Goal: Task Accomplishment & Management: Use online tool/utility

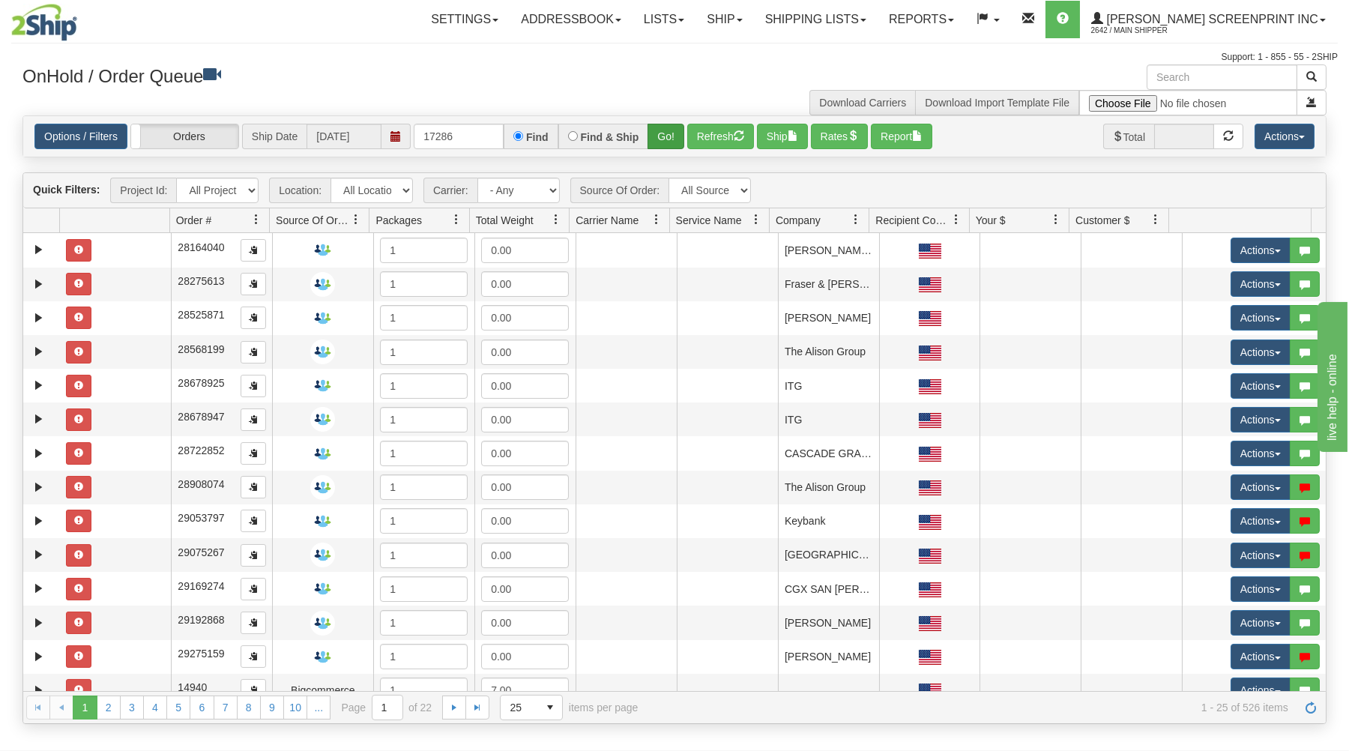
type input "17286"
click at [660, 134] on button "Go!" at bounding box center [666, 136] width 37 height 25
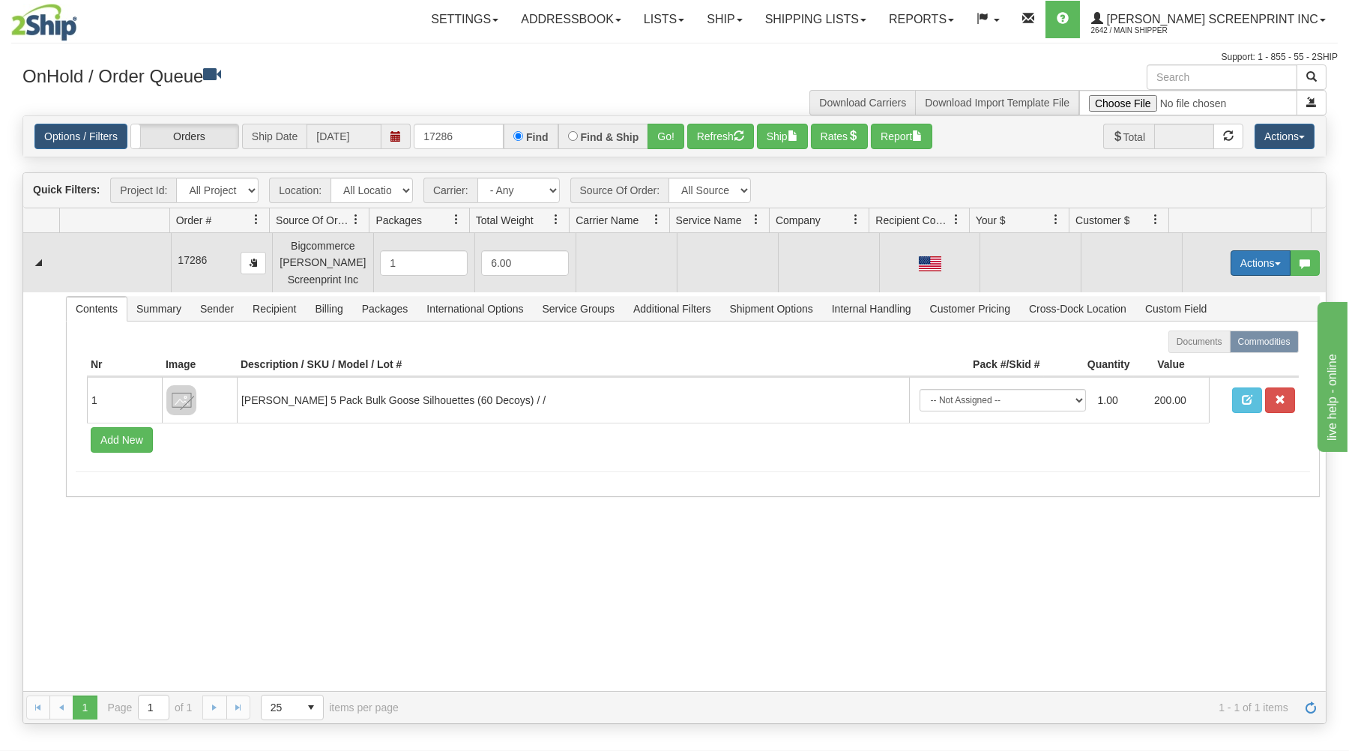
click at [1269, 262] on button "Actions" at bounding box center [1261, 262] width 60 height 25
click at [1222, 289] on link "Open" at bounding box center [1230, 291] width 120 height 19
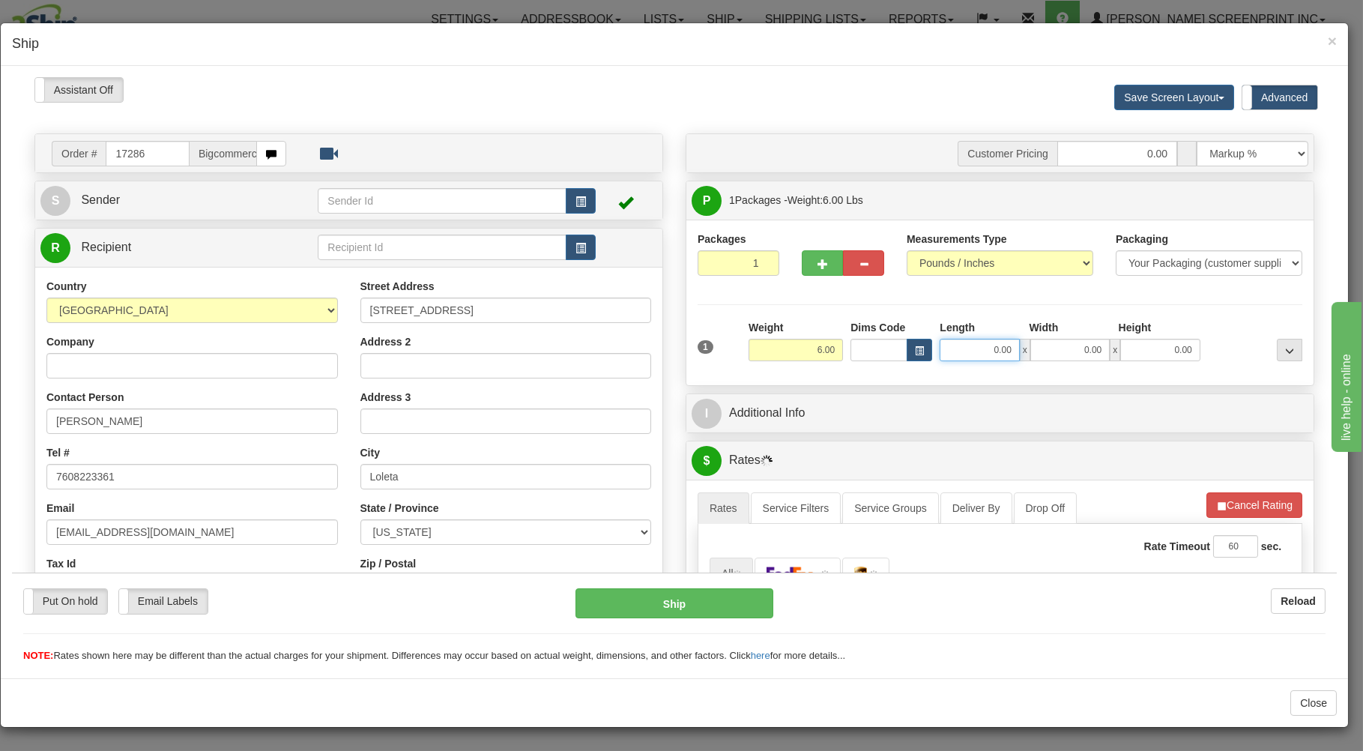
click at [967, 353] on input "0.00" at bounding box center [979, 349] width 79 height 22
type input "29.25"
type input "38.00"
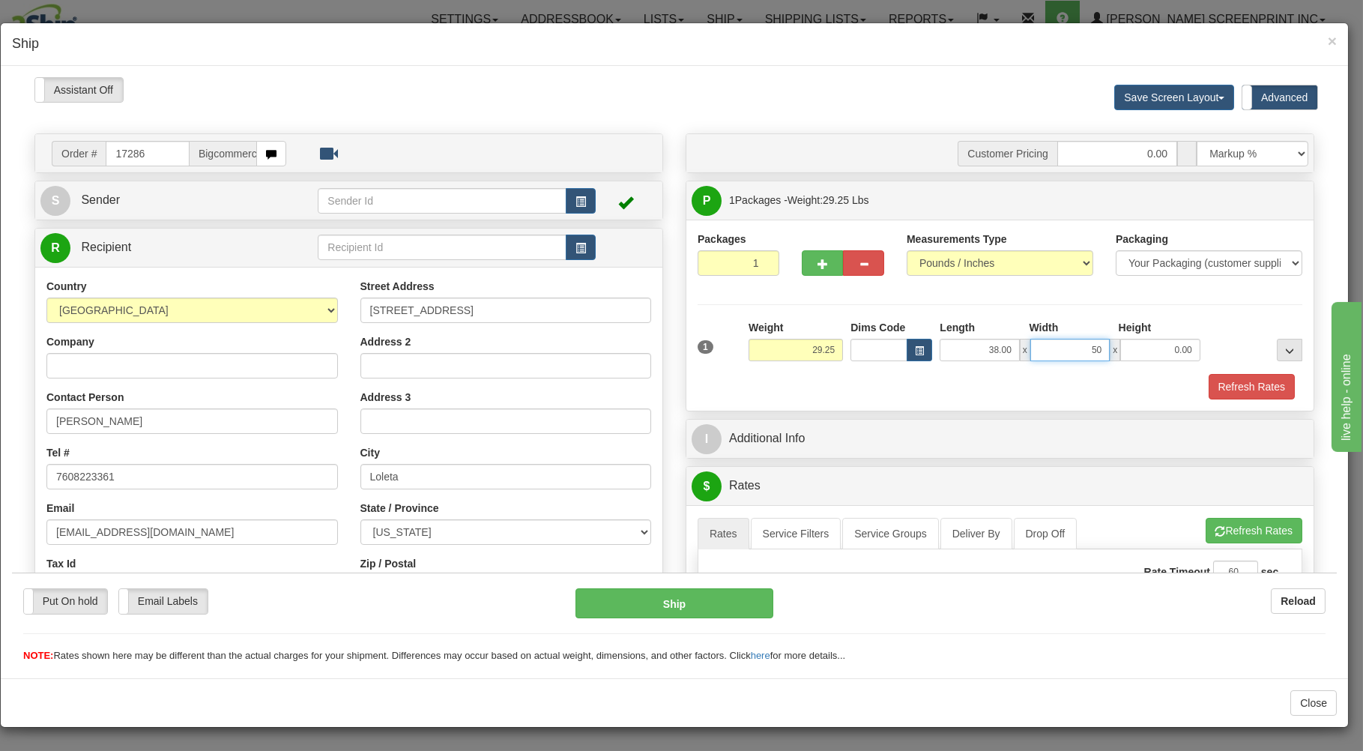
type input "5"
type input "20.00"
type input "29.40"
type input "7"
type input "29.25"
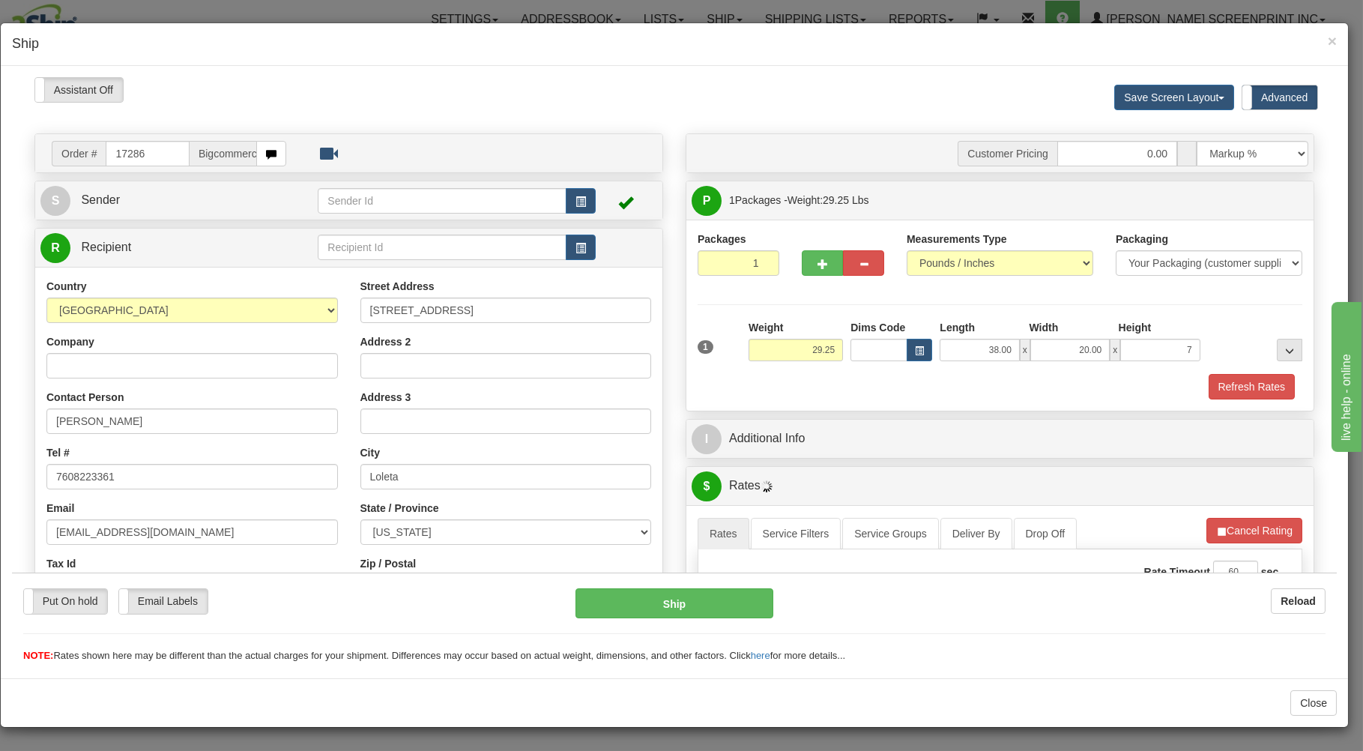
type input "7.00"
click at [963, 380] on div "Refresh Rates" at bounding box center [1000, 385] width 612 height 25
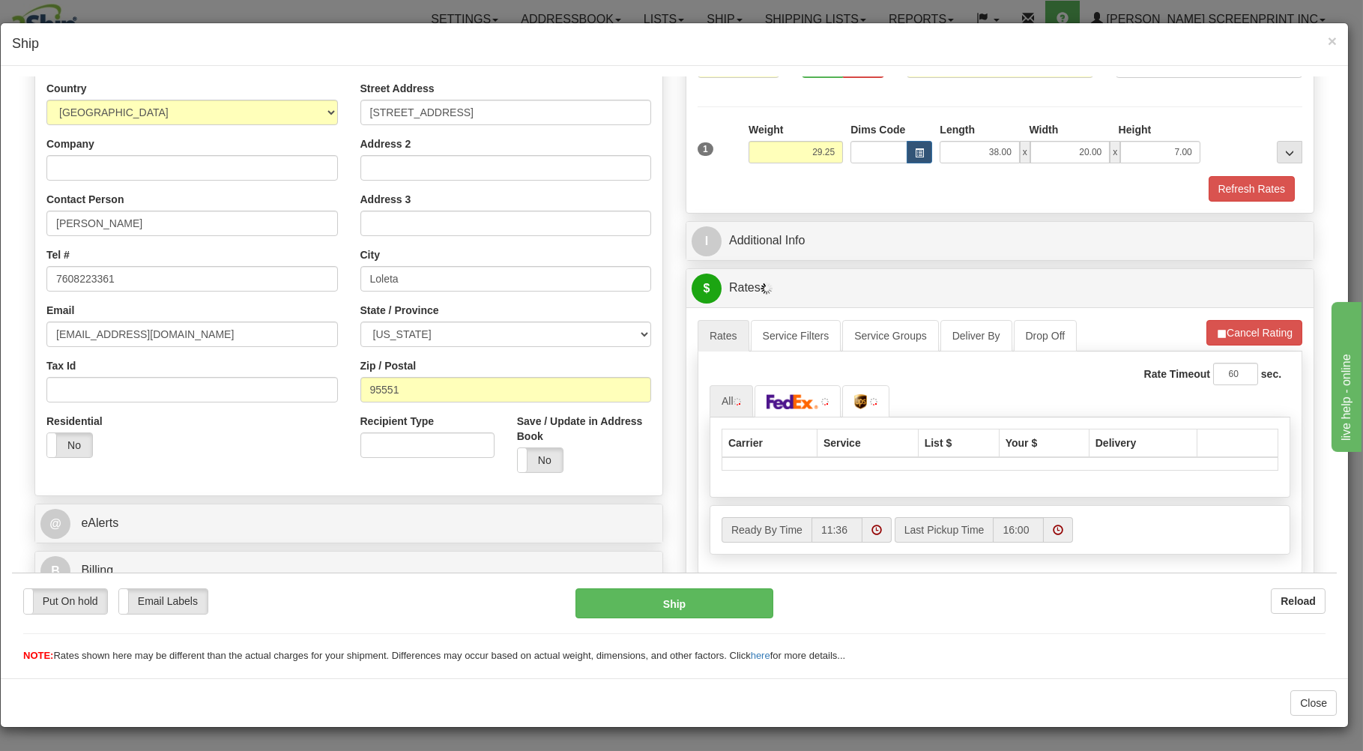
scroll to position [241, 0]
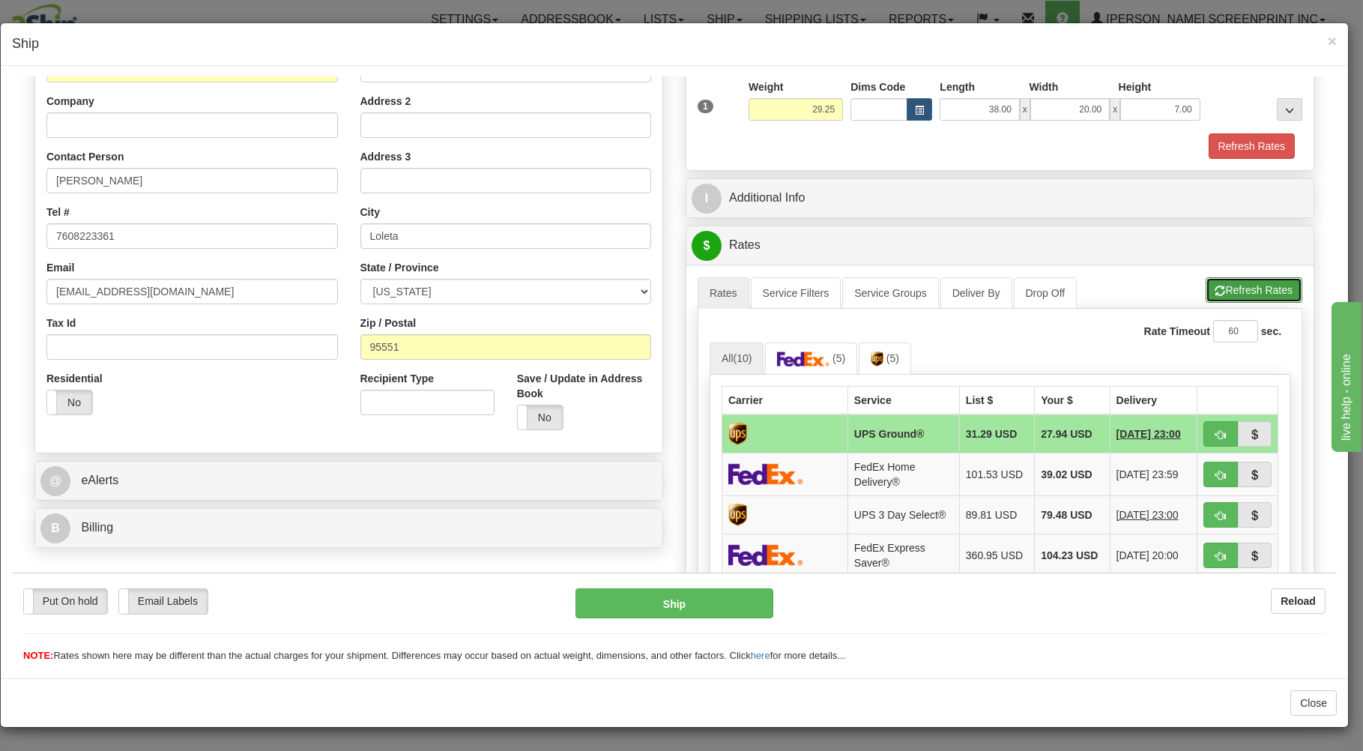
click at [1217, 286] on button "Refresh Rates" at bounding box center [1254, 289] width 97 height 25
click at [1204, 426] on button "button" at bounding box center [1221, 432] width 34 height 25
type input "03"
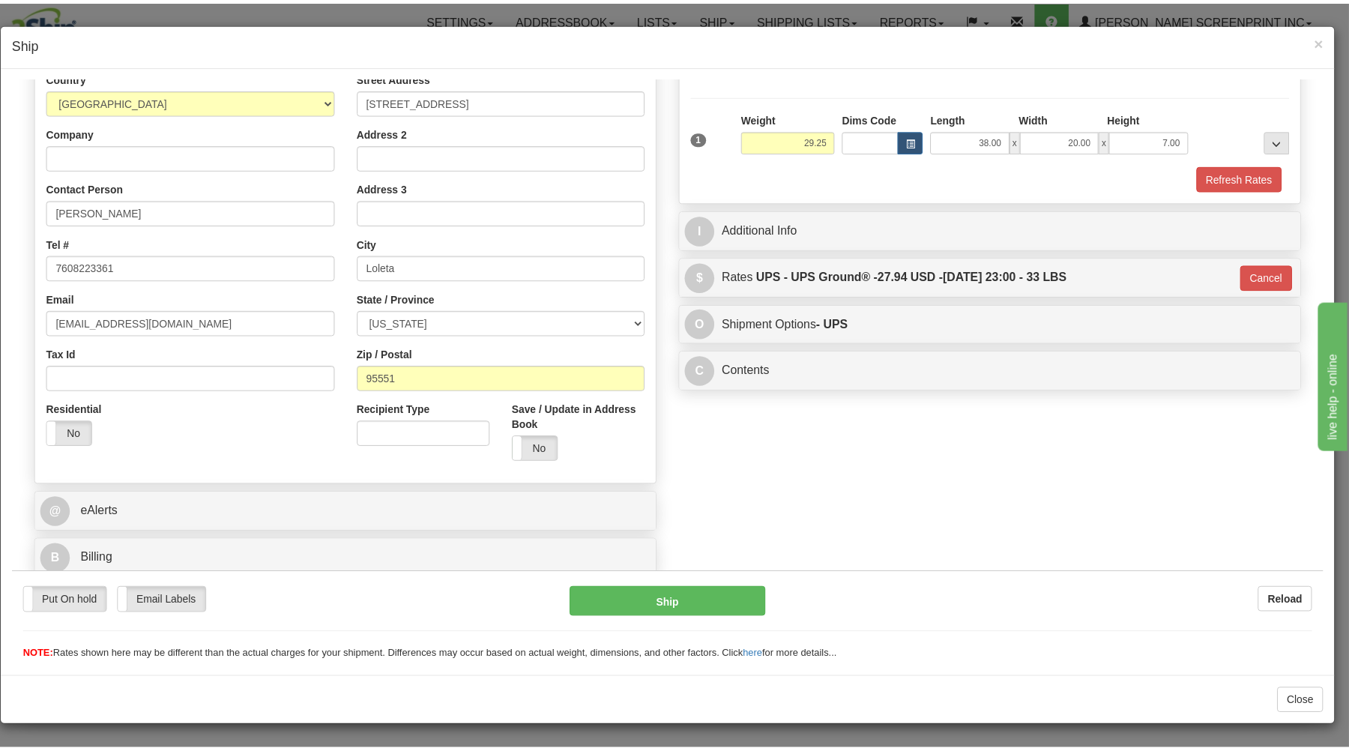
scroll to position [212, 0]
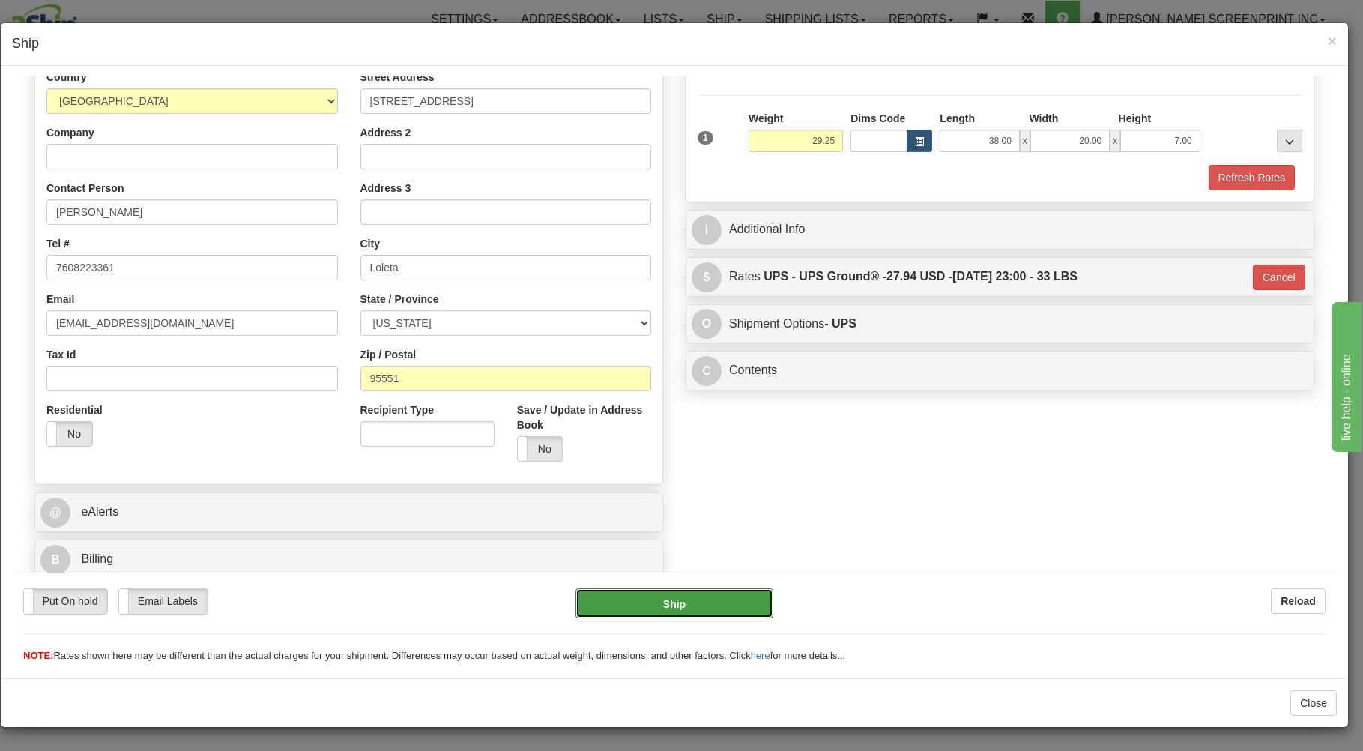
click at [687, 599] on button "Ship" at bounding box center [675, 603] width 199 height 30
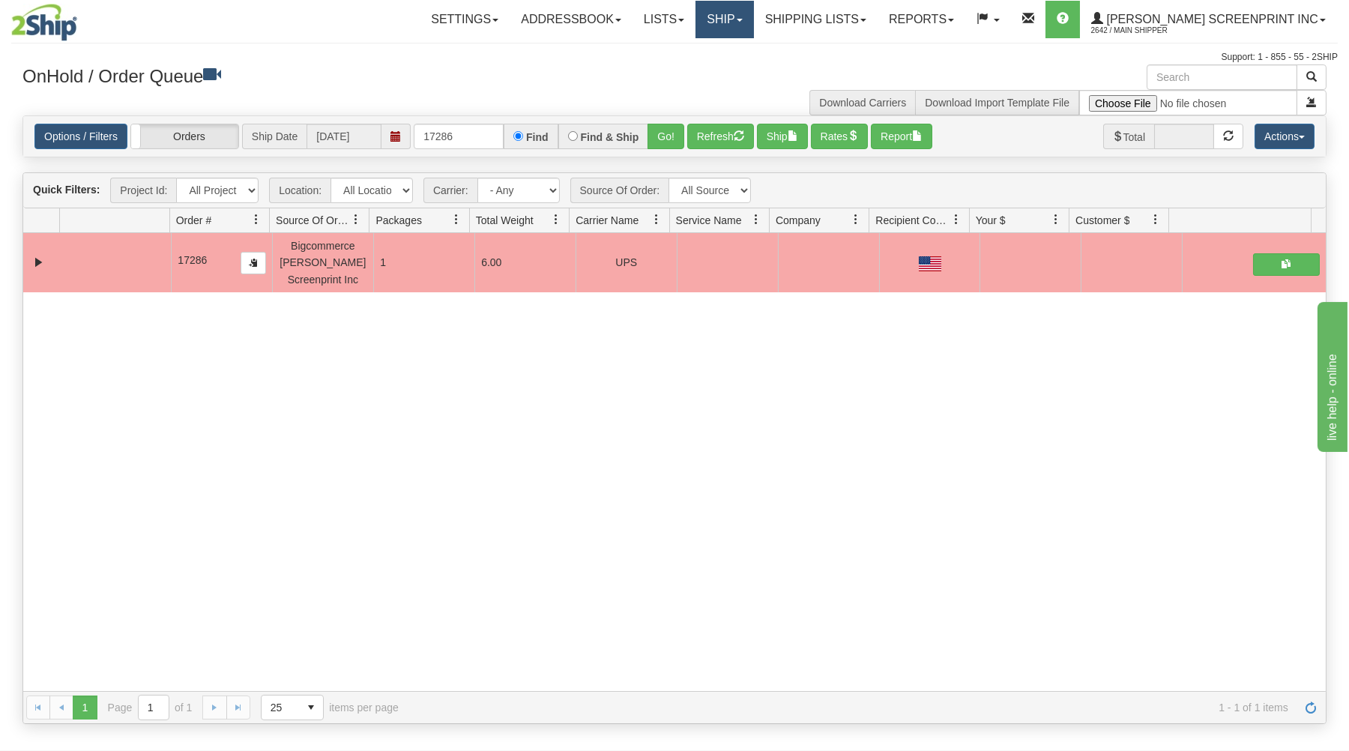
click at [753, 22] on link "Ship" at bounding box center [725, 19] width 58 height 37
click at [752, 70] on link "Ship Request" at bounding box center [686, 71] width 136 height 19
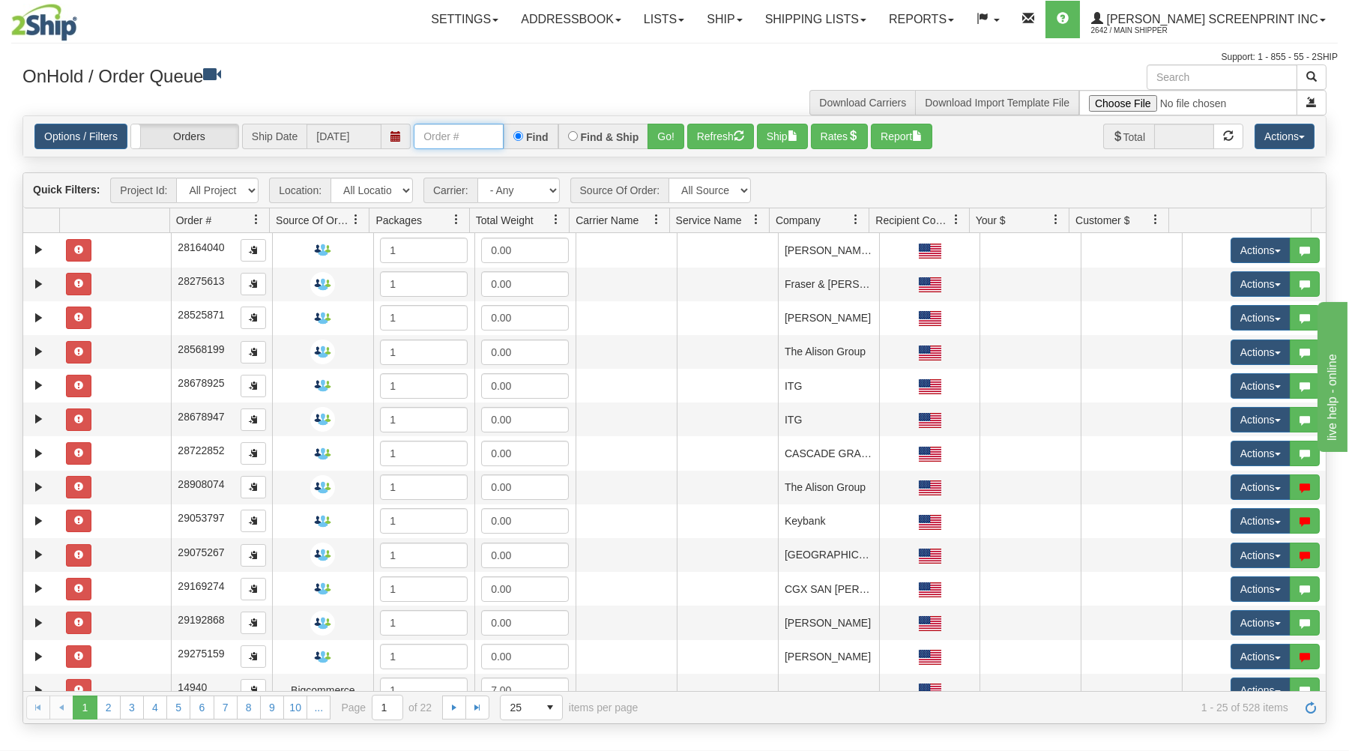
click at [432, 136] on input "text" at bounding box center [459, 136] width 90 height 25
type input "31698519"
click at [669, 130] on button "Go!" at bounding box center [666, 136] width 37 height 25
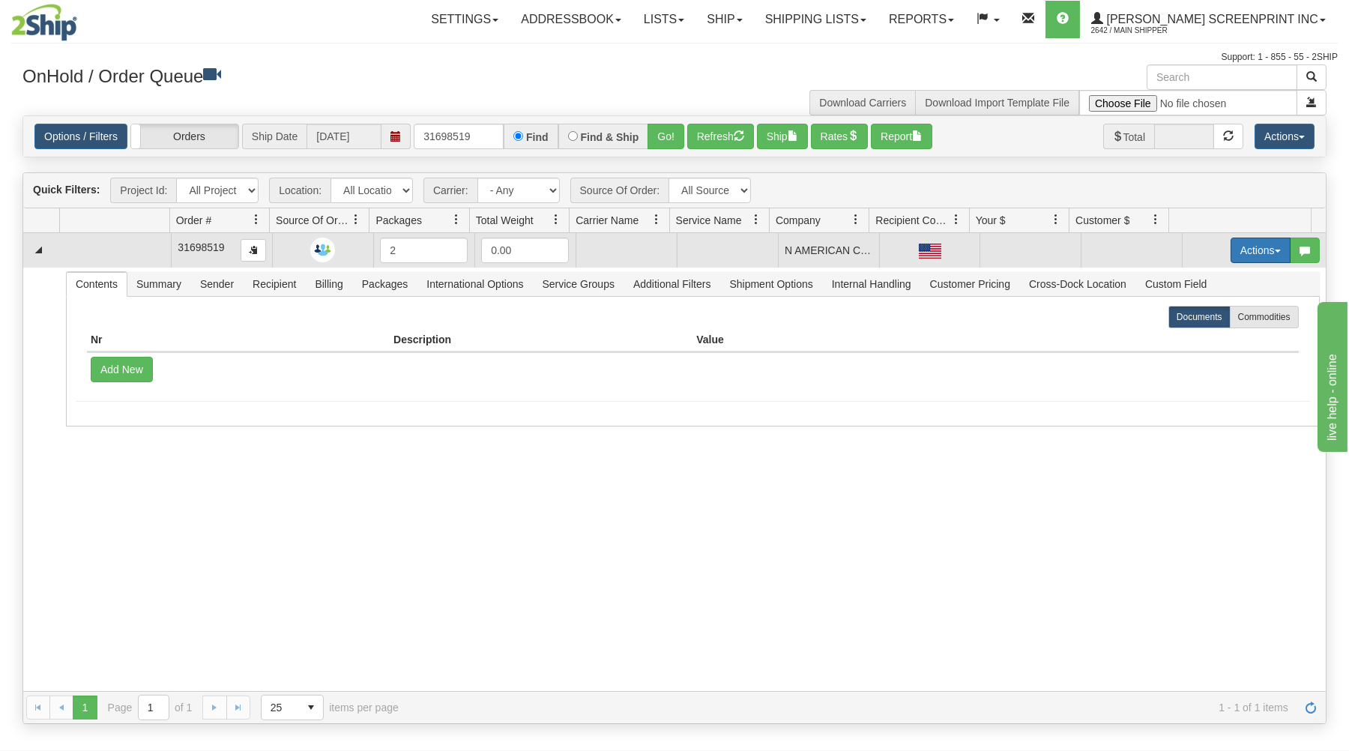
click at [1250, 249] on button "Actions" at bounding box center [1261, 250] width 60 height 25
click at [1210, 278] on link "Open" at bounding box center [1230, 278] width 120 height 19
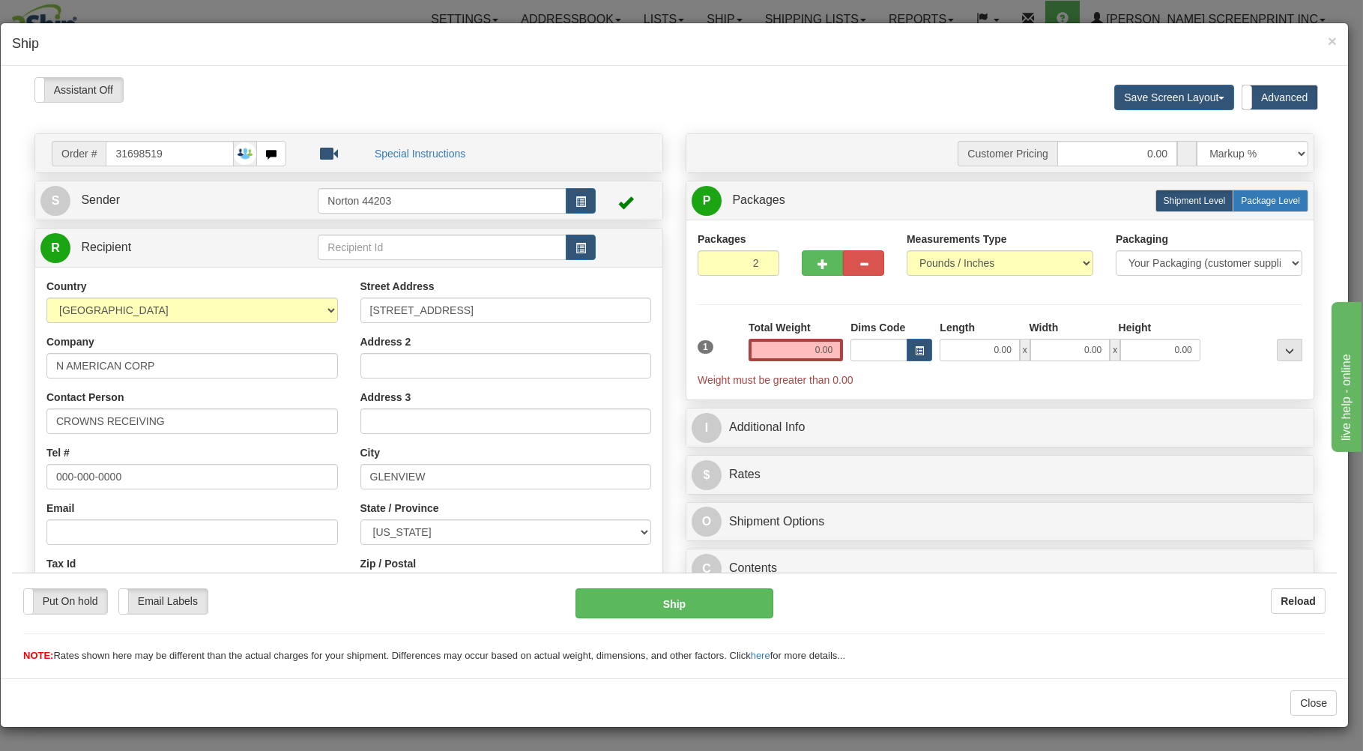
click at [1243, 205] on span "Package Level" at bounding box center [1270, 200] width 59 height 10
radio input "true"
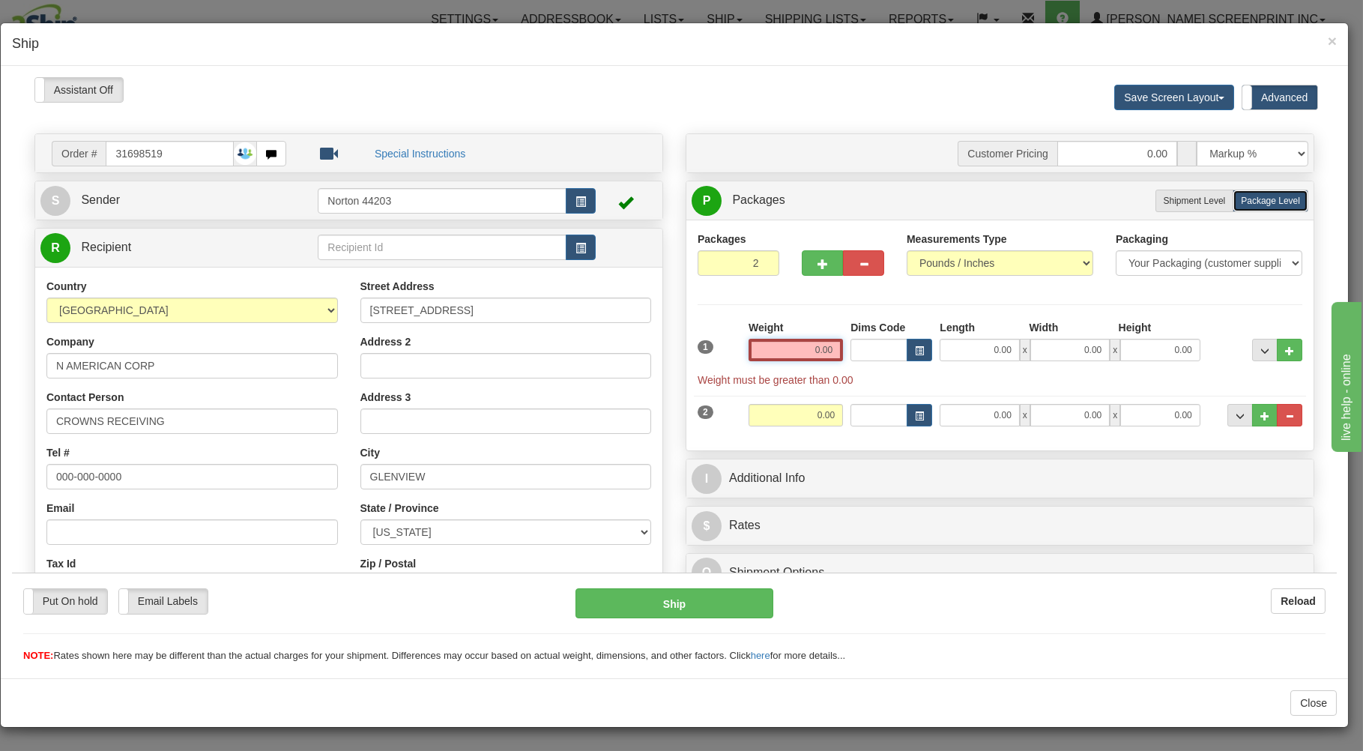
click at [803, 355] on input "0.00" at bounding box center [796, 349] width 94 height 22
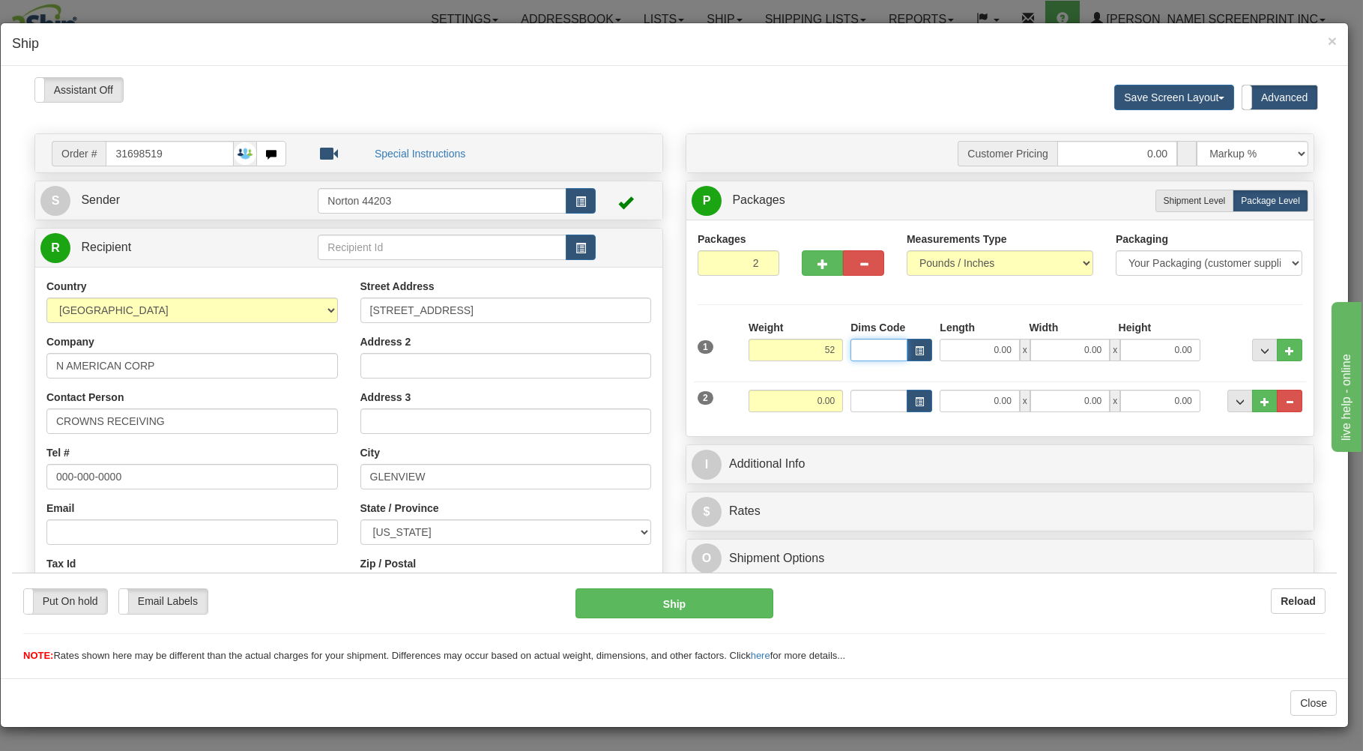
type input "52.00"
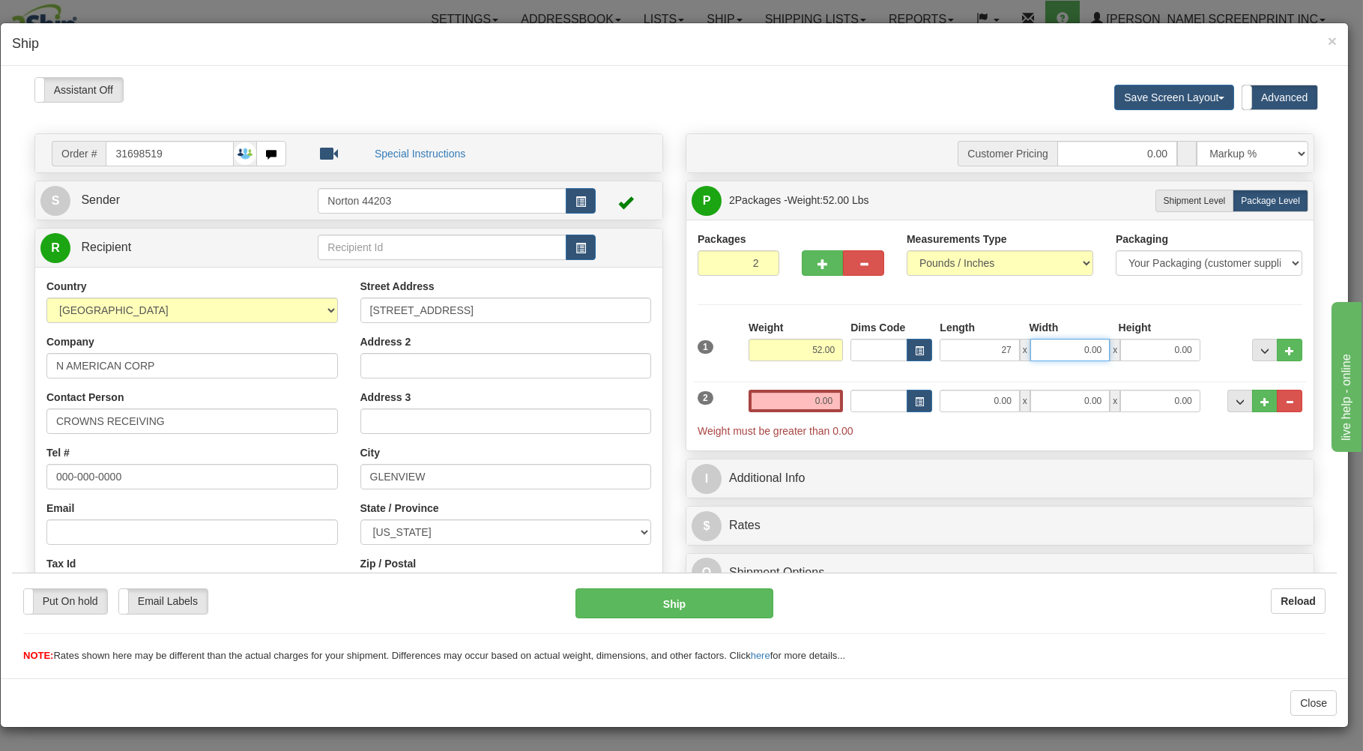
type input "27.00"
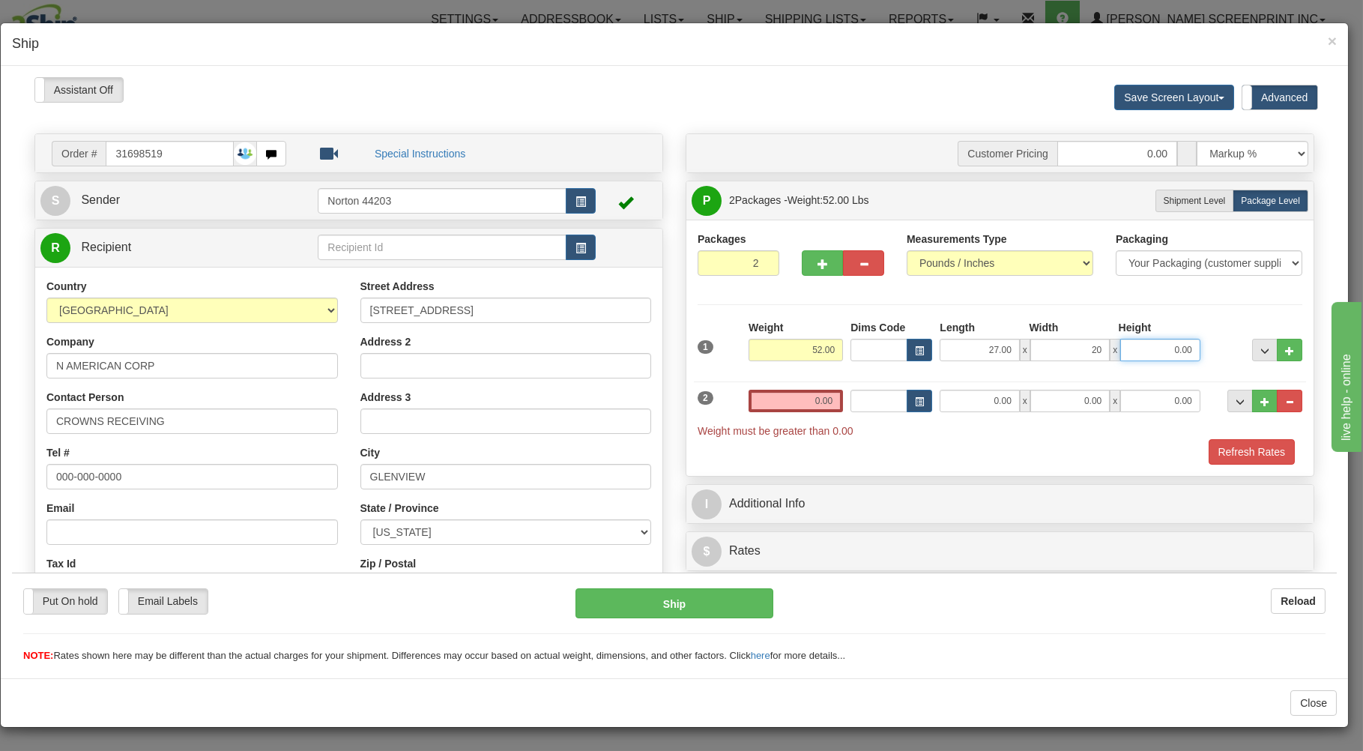
type input "20.00"
type input "7.00"
click at [800, 405] on input "0.00" at bounding box center [796, 400] width 94 height 22
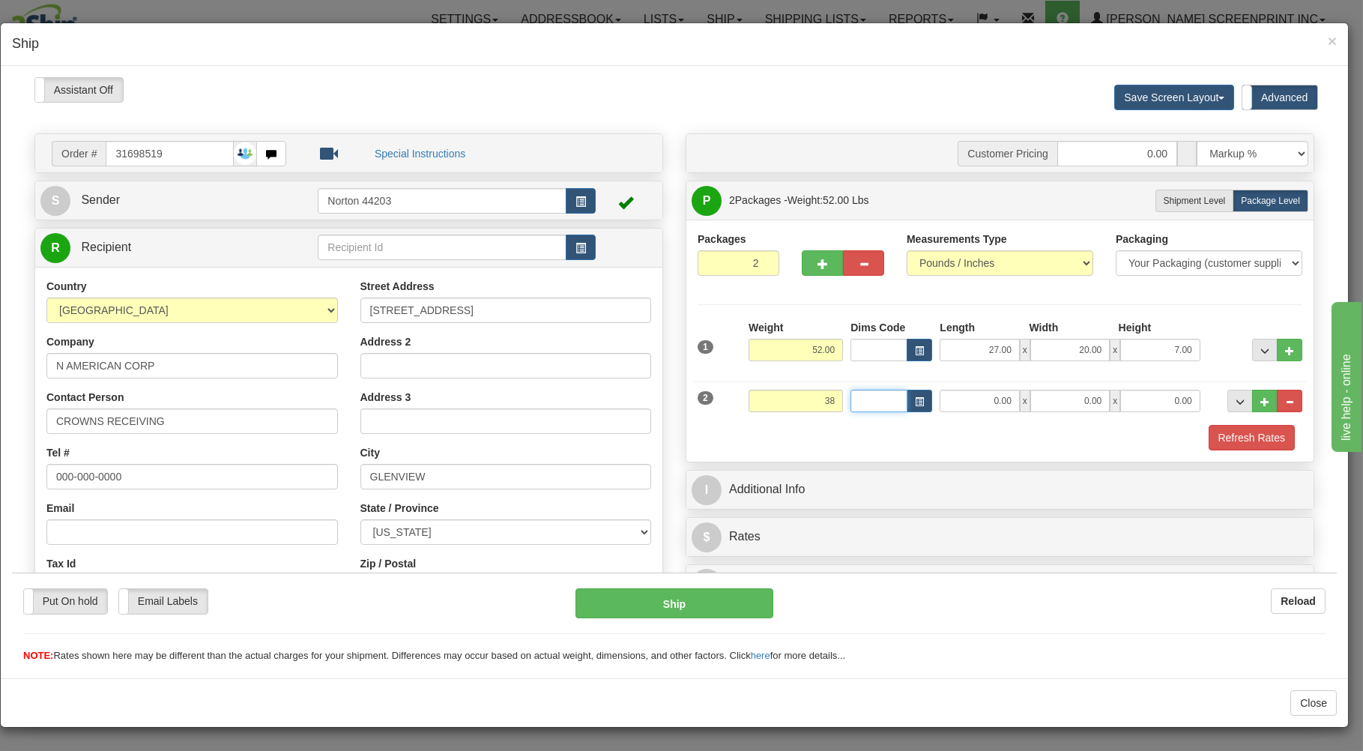
type input "38.00"
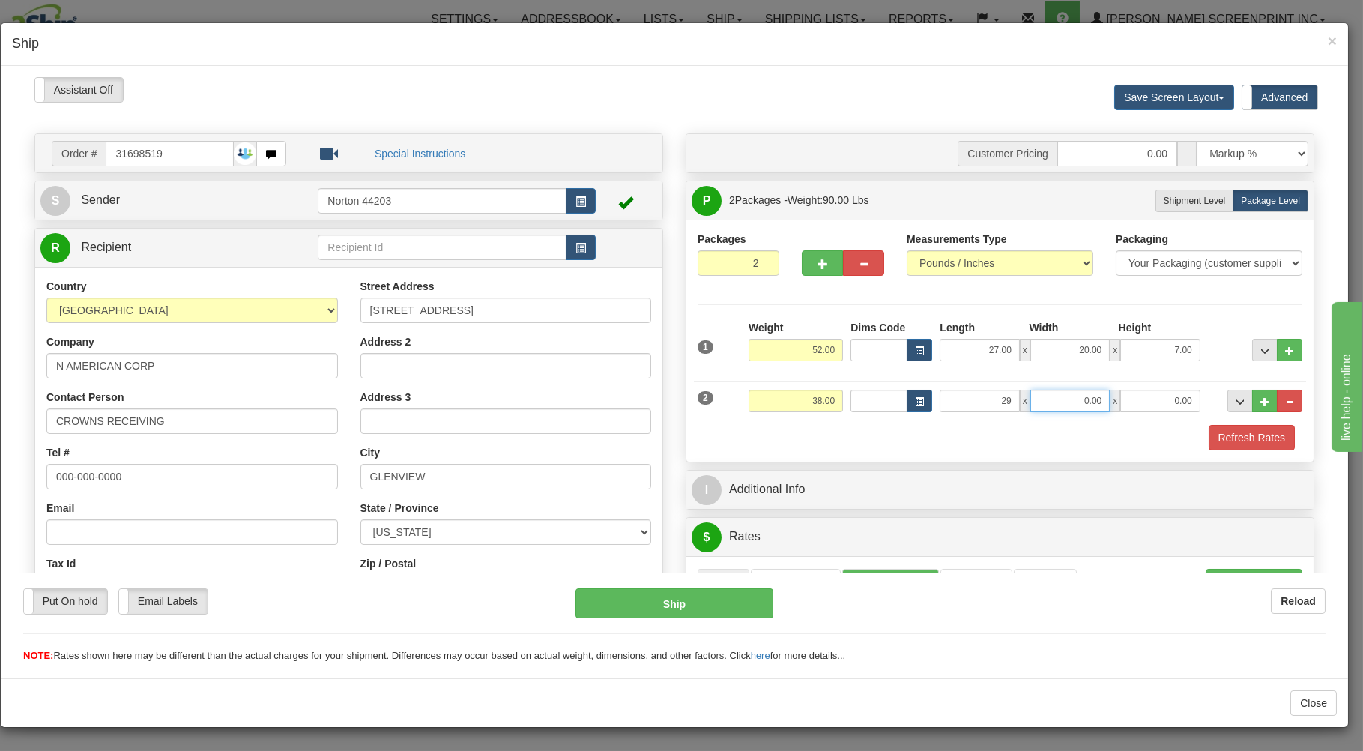
type input "29.00"
type input "17.00"
type input "4.00"
click at [806, 437] on div "Refresh Rates" at bounding box center [1000, 436] width 612 height 25
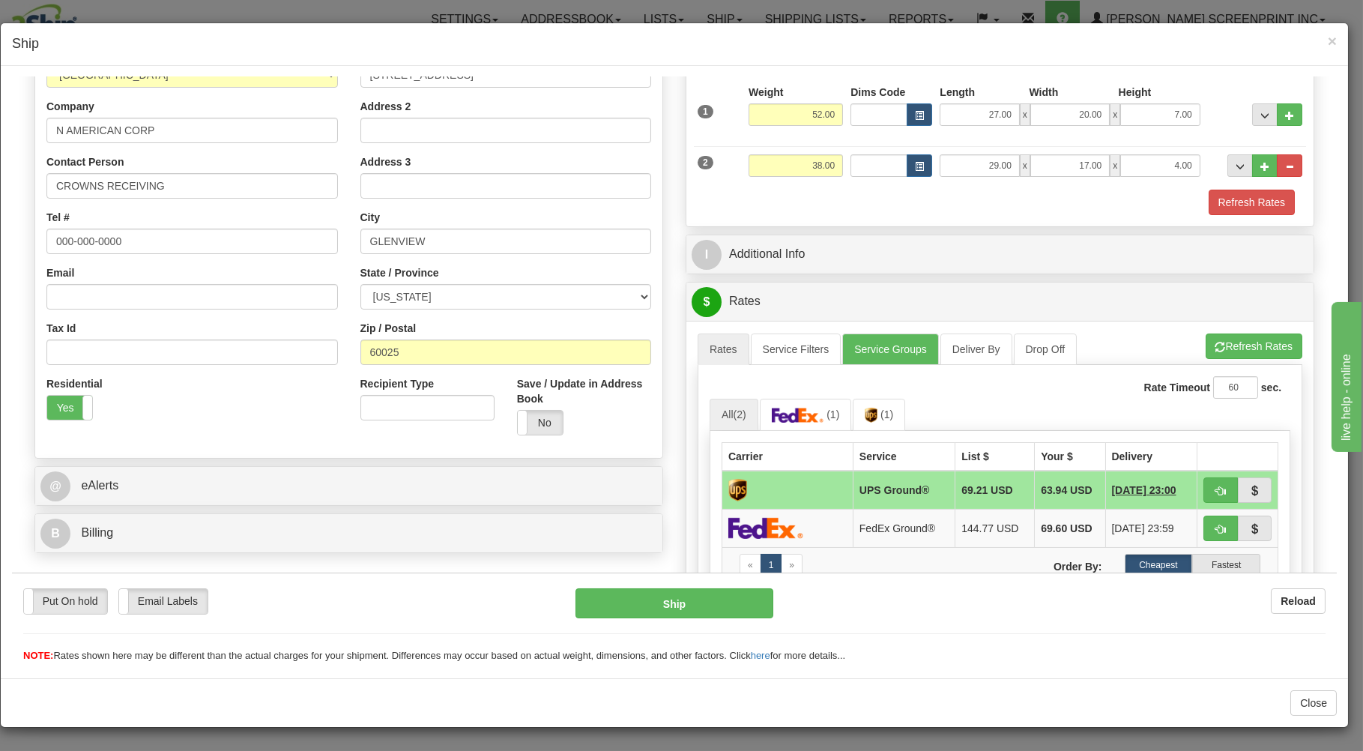
scroll to position [80, 0]
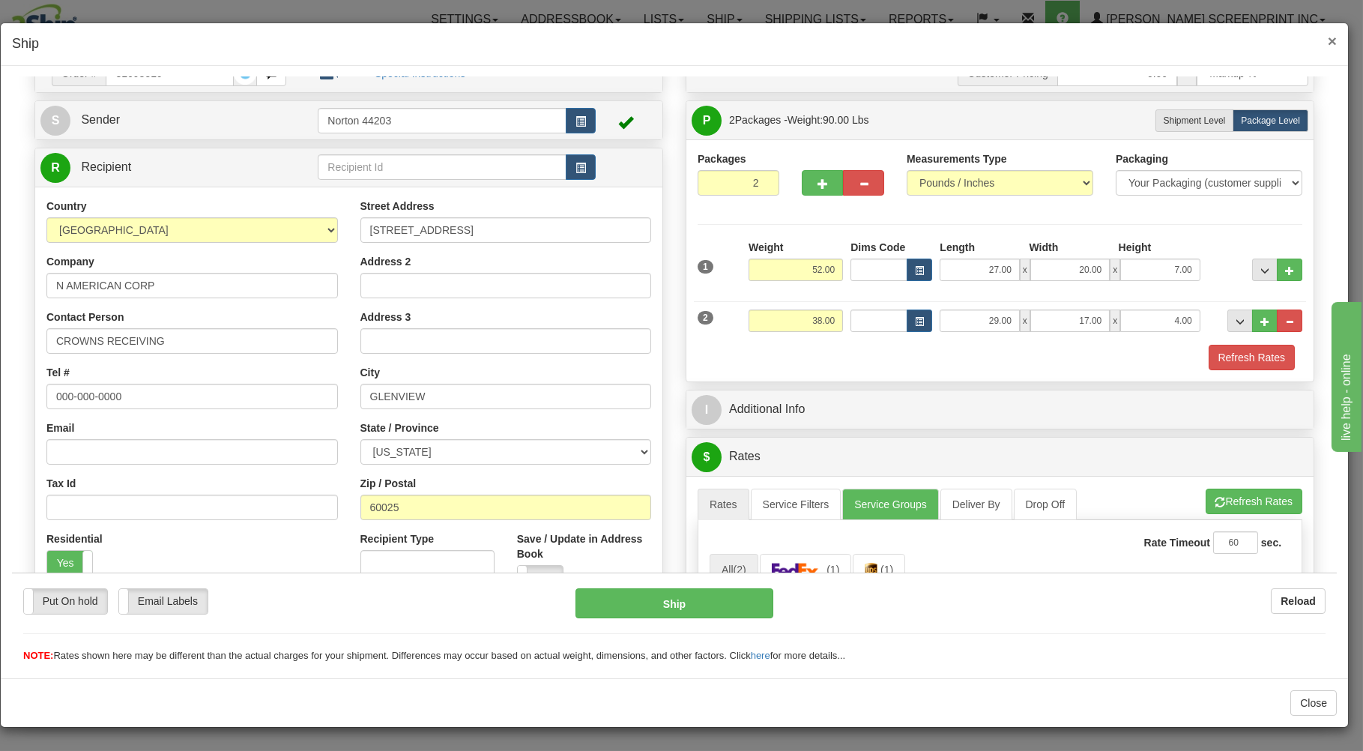
click at [1330, 38] on span "×" at bounding box center [1332, 40] width 9 height 17
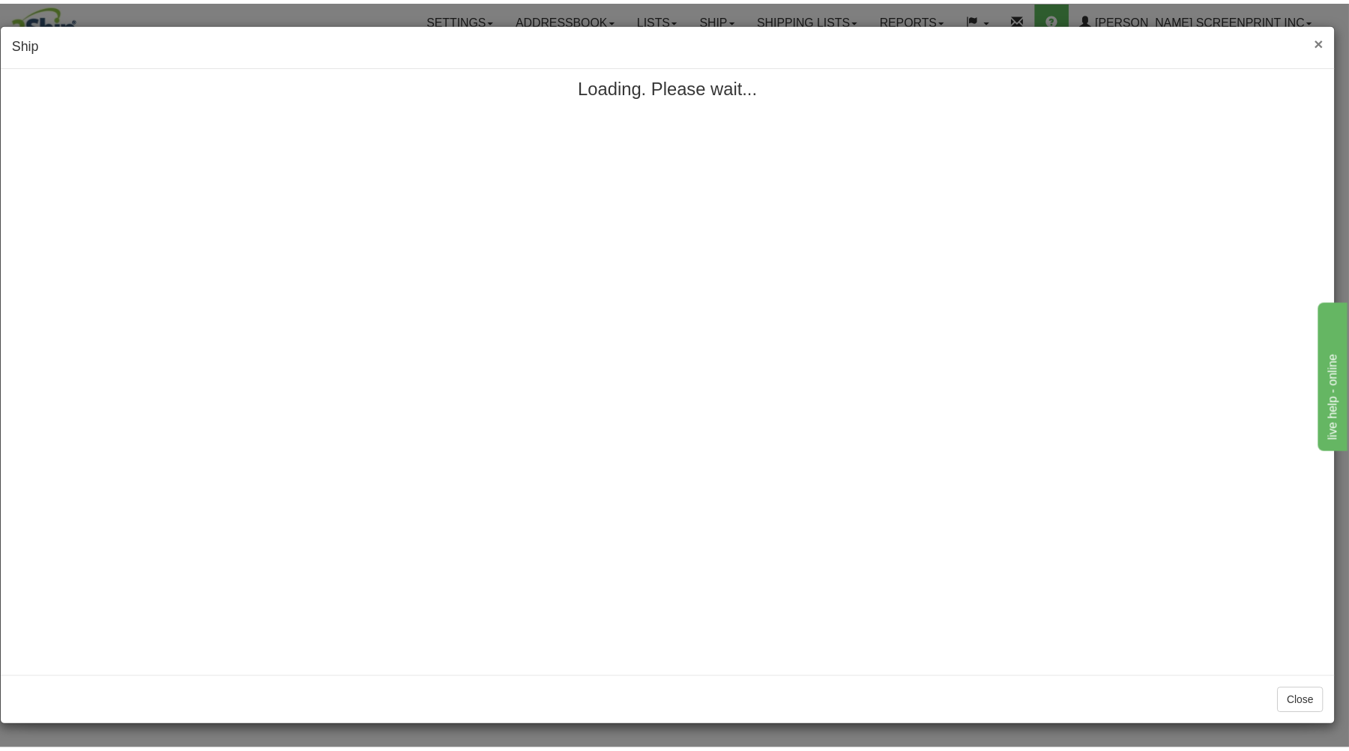
scroll to position [0, 0]
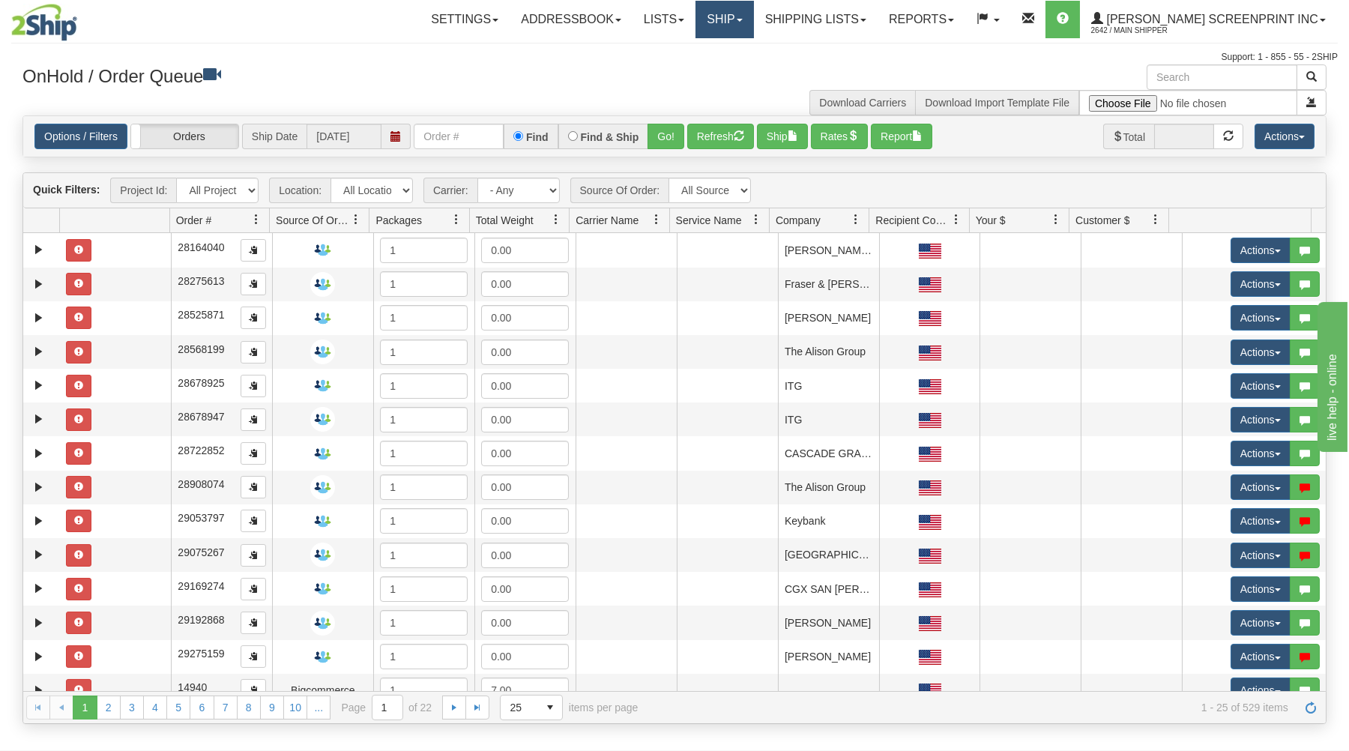
click at [753, 14] on link "Ship" at bounding box center [725, 19] width 58 height 37
click at [753, 73] on link "Ship Request" at bounding box center [686, 71] width 136 height 19
